Goal: Transaction & Acquisition: Purchase product/service

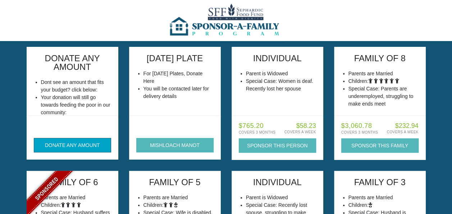
scroll to position [36, 0]
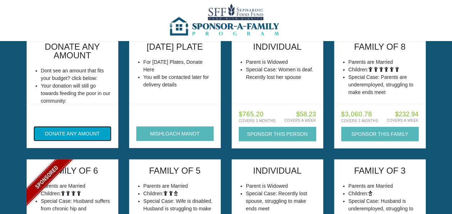
click at [68, 134] on button "DONATE ANY AMOUNT" at bounding box center [72, 133] width 77 height 14
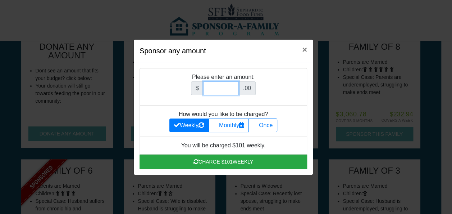
click at [219, 92] on input "Amount (to the nearest dollar)" at bounding box center [221, 88] width 36 height 14
type input "501"
click at [259, 123] on icon at bounding box center [256, 125] width 6 height 6
click at [258, 123] on input "Once" at bounding box center [255, 123] width 5 height 5
radio input "true"
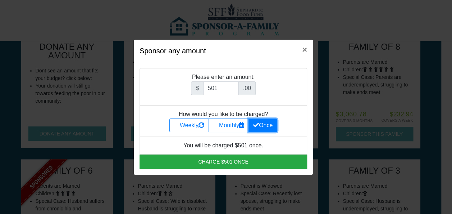
scroll to position [72, 0]
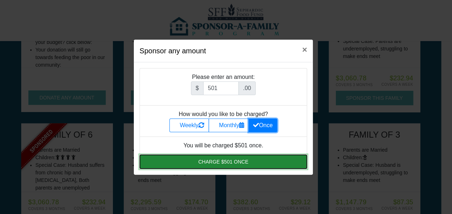
click at [215, 160] on button "Charge $501 once" at bounding box center [224, 161] width 168 height 14
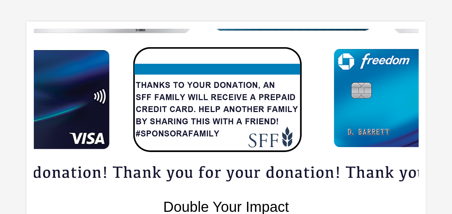
scroll to position [72, 0]
